Goal: Transaction & Acquisition: Book appointment/travel/reservation

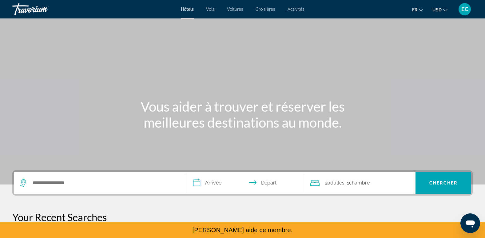
click at [418, 7] on button "fr English Español Français Italiano Português русский" at bounding box center [417, 9] width 11 height 9
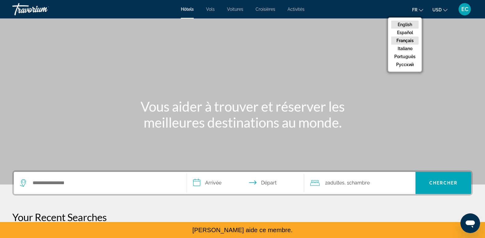
click at [410, 21] on button "English" at bounding box center [404, 25] width 27 height 8
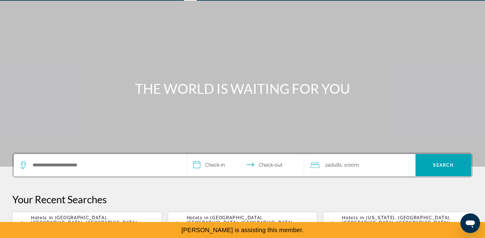
scroll to position [19, 0]
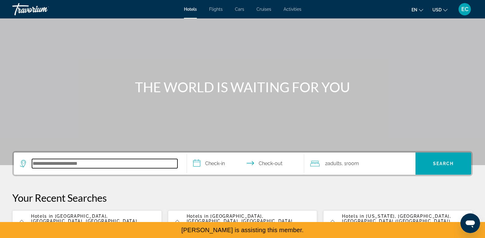
click at [67, 165] on input "Search hotel destination" at bounding box center [104, 163] width 145 height 9
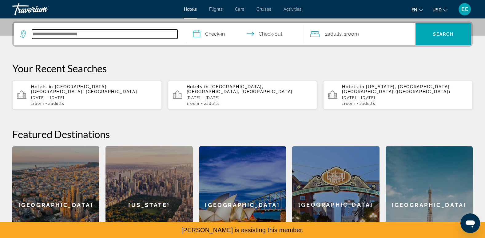
scroll to position [150, 0]
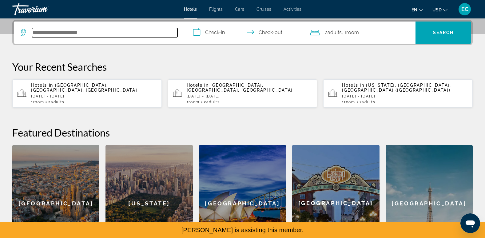
paste input "**********"
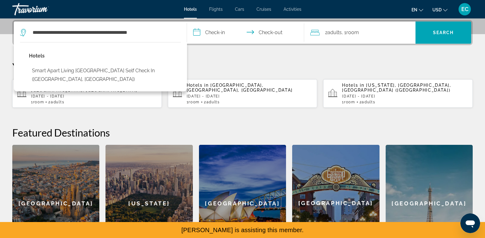
click at [92, 75] on button "Smart Apart Living [GEOGRAPHIC_DATA] self check in ([GEOGRAPHIC_DATA], [GEOGRAP…" at bounding box center [105, 75] width 152 height 20
type input "**********"
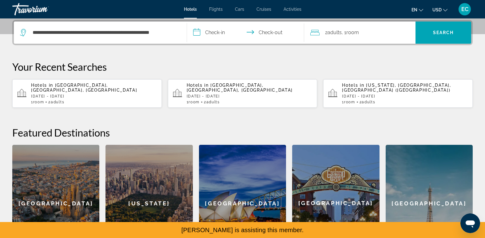
click at [217, 38] on input "**********" at bounding box center [247, 34] width 120 height 24
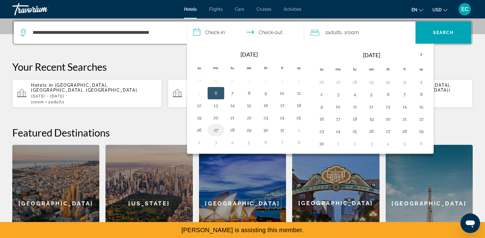
click at [217, 127] on button "27" at bounding box center [216, 130] width 10 height 9
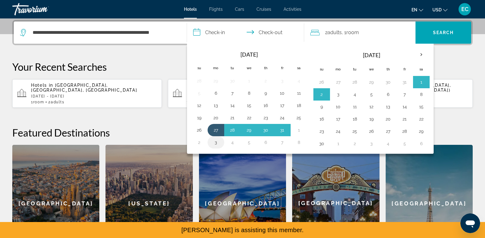
click at [217, 145] on button "3" at bounding box center [216, 142] width 10 height 9
type input "**********"
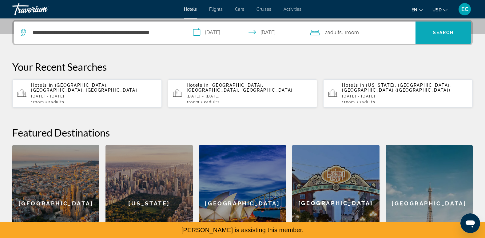
click at [446, 27] on span "Search" at bounding box center [444, 32] width 56 height 15
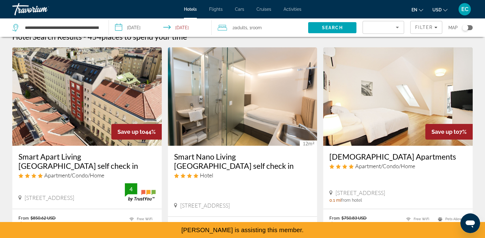
scroll to position [11, 0]
click at [127, 112] on img "Main content" at bounding box center [86, 96] width 149 height 98
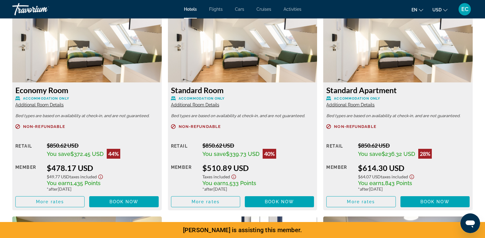
scroll to position [847, 0]
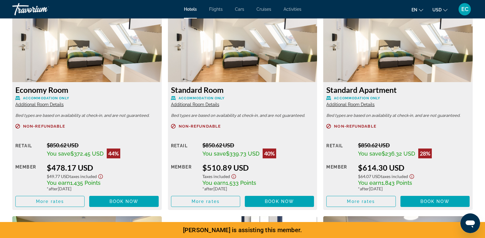
click at [56, 103] on span "Additional Room Details" at bounding box center [39, 104] width 48 height 5
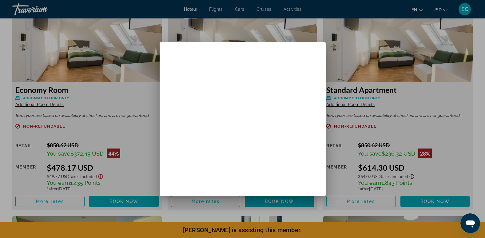
scroll to position [0, 0]
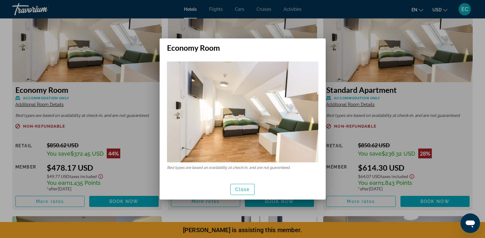
click at [130, 145] on div at bounding box center [242, 119] width 485 height 238
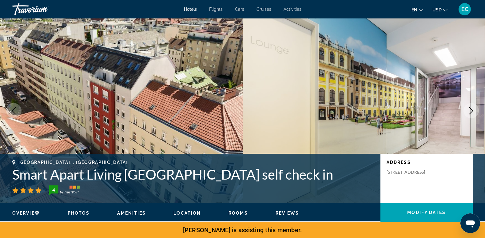
scroll to position [847, 0]
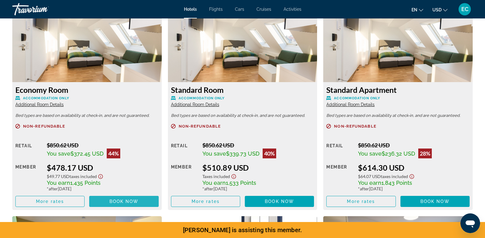
click at [122, 202] on span "Book now" at bounding box center [124, 201] width 29 height 5
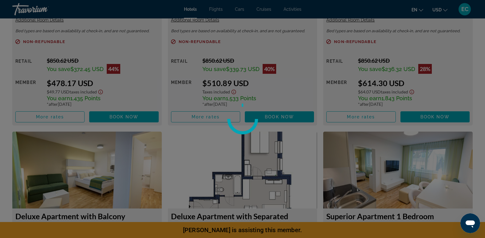
scroll to position [927, 0]
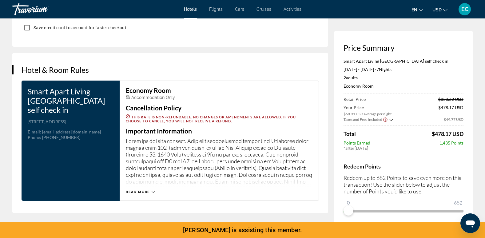
scroll to position [733, 0]
click at [144, 190] on span "Read more" at bounding box center [138, 192] width 24 height 4
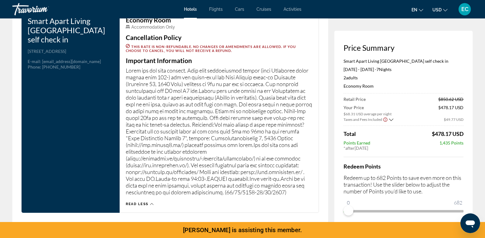
scroll to position [836, 0]
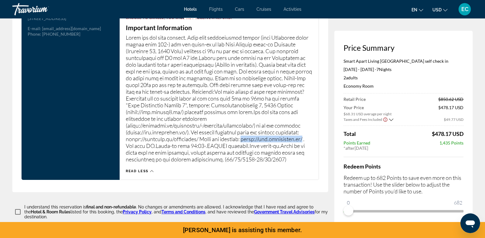
drag, startPoint x: 126, startPoint y: 144, endPoint x: 190, endPoint y: 145, distance: 63.7
click at [190, 145] on p "Main content" at bounding box center [219, 98] width 187 height 129
drag, startPoint x: 190, startPoint y: 145, endPoint x: 183, endPoint y: 145, distance: 7.1
copy p "[URL][DOMAIN_NAME]"
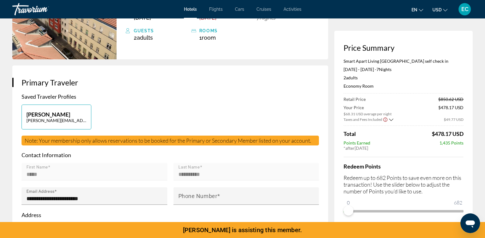
scroll to position [0, 0]
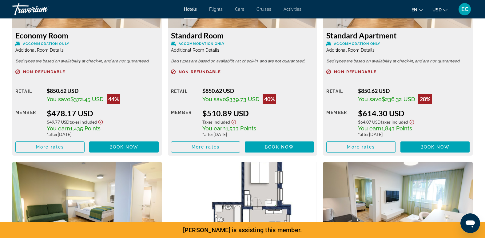
scroll to position [901, 0]
